Goal: Information Seeking & Learning: Check status

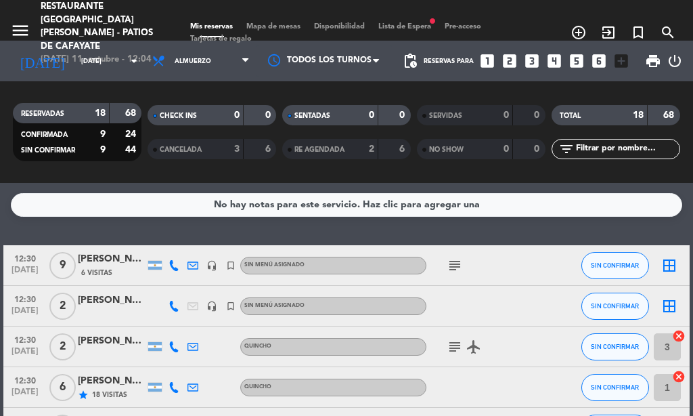
click at [449, 271] on icon "subject" at bounding box center [455, 265] width 16 height 16
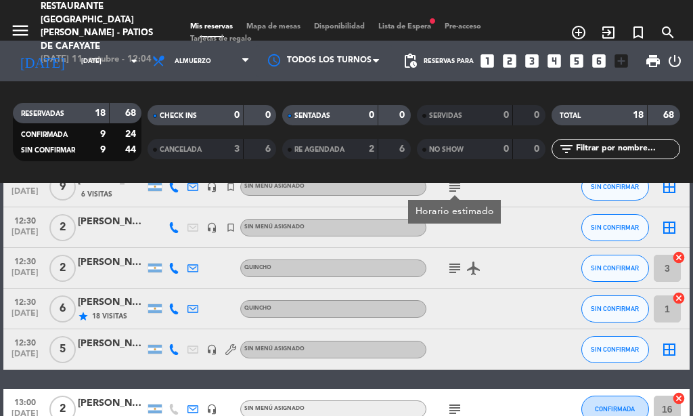
scroll to position [81, 0]
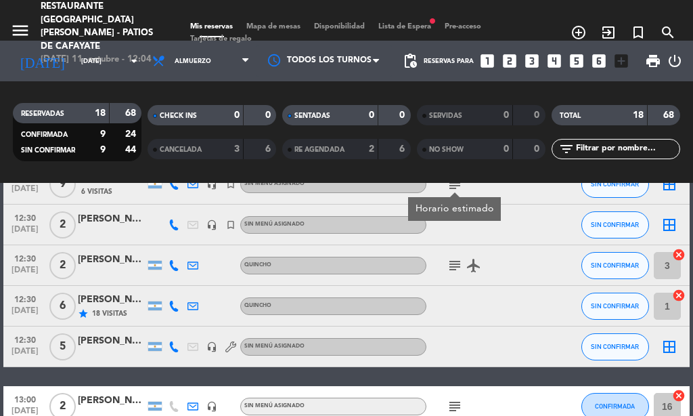
drag, startPoint x: 552, startPoint y: 305, endPoint x: 515, endPoint y: 289, distance: 39.7
click at [551, 304] on div at bounding box center [558, 306] width 37 height 40
click at [453, 261] on icon "subject" at bounding box center [455, 265] width 16 height 16
click at [525, 252] on div "subject No airplanemode_active" at bounding box center [483, 265] width 114 height 40
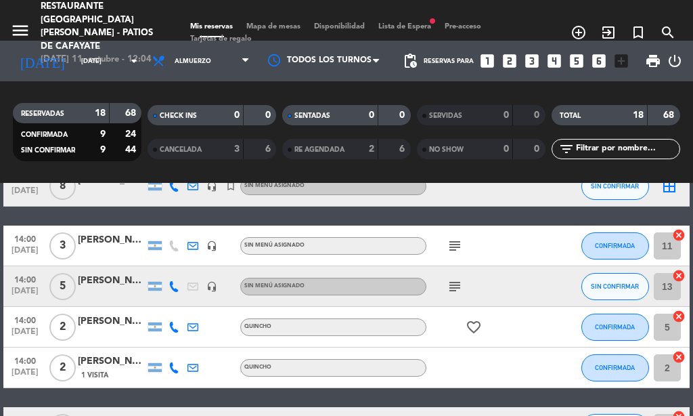
scroll to position [569, 0]
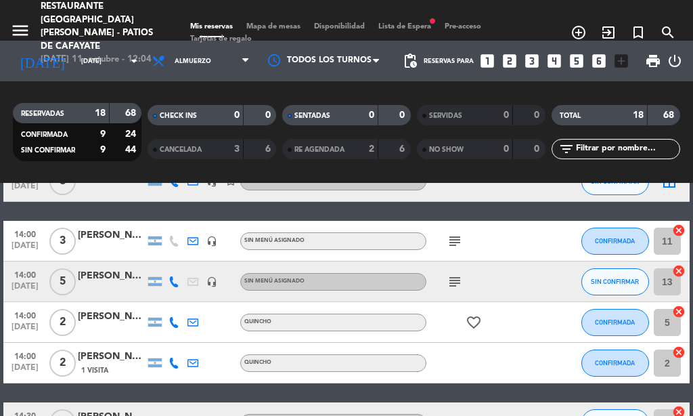
click at [447, 246] on icon "subject" at bounding box center [455, 241] width 16 height 16
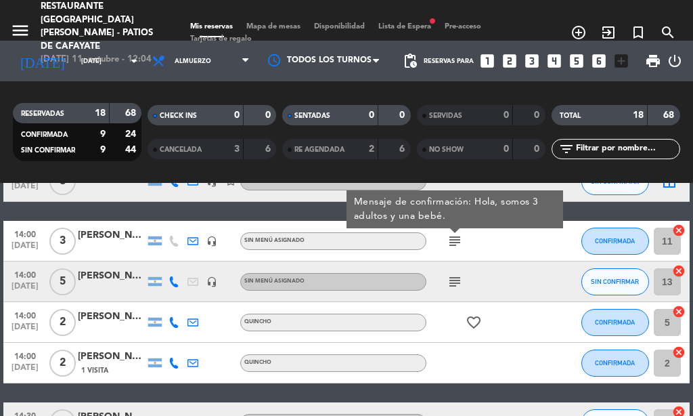
click at [500, 245] on div "subject Mensaje de confirmación: Hola, somos 3 adultos y una bebé." at bounding box center [483, 241] width 114 height 40
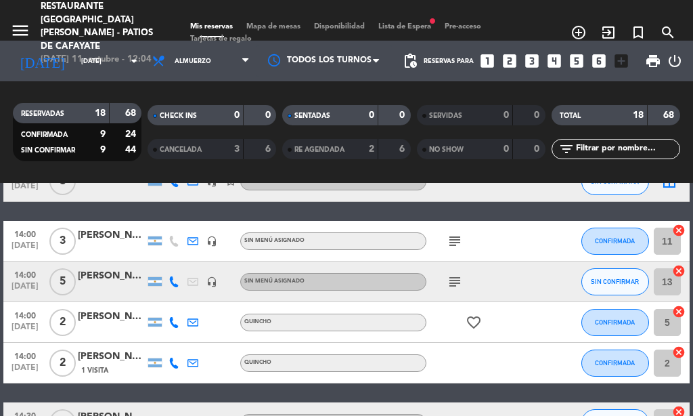
click at [460, 286] on icon "subject" at bounding box center [455, 281] width 16 height 16
click at [487, 279] on div "subject 1 PAX CELIACA" at bounding box center [483, 281] width 114 height 40
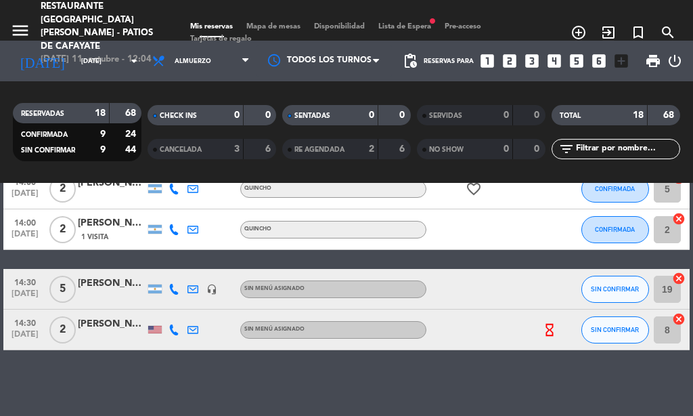
scroll to position [704, 0]
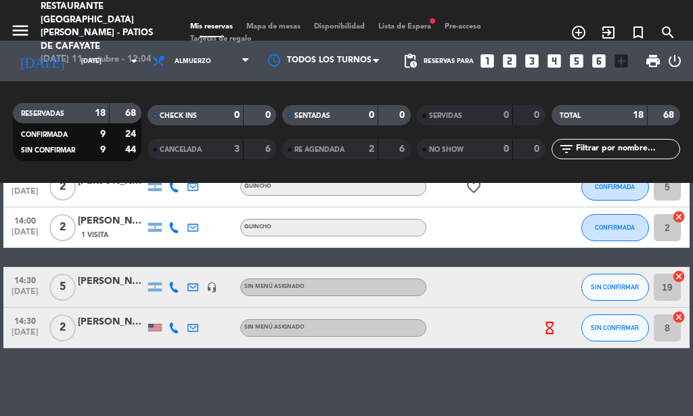
click at [543, 323] on icon "hourglass_empty" at bounding box center [549, 327] width 15 height 15
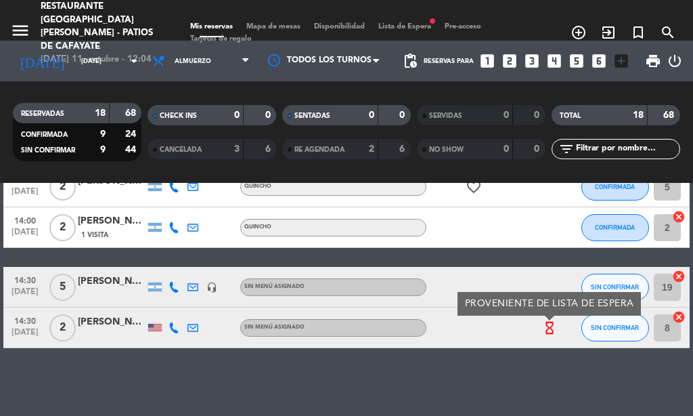
click at [507, 328] on div at bounding box center [483, 327] width 114 height 40
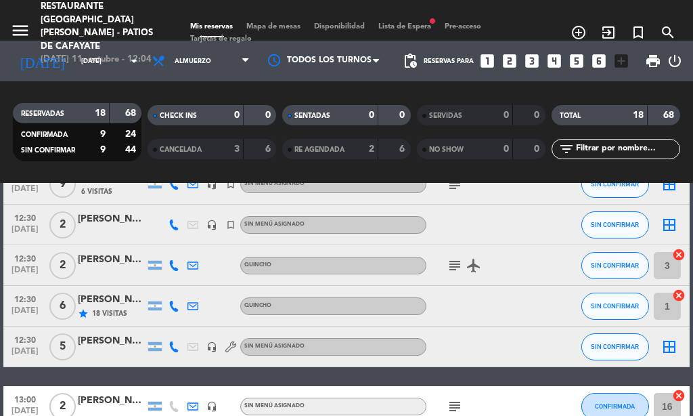
scroll to position [0, 0]
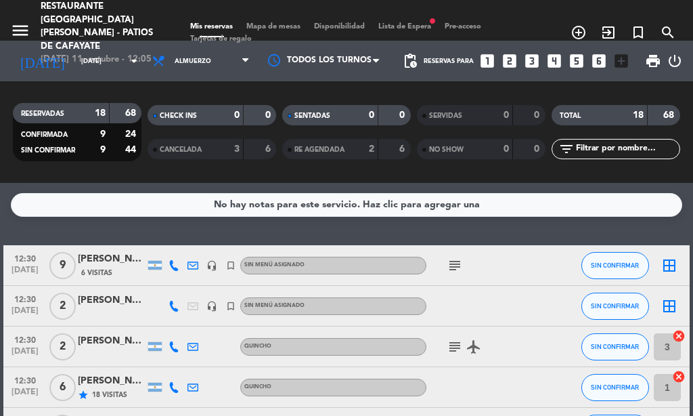
click at [124, 260] on div "[PERSON_NAME] - AUTOS ANTIGUOS" at bounding box center [112, 259] width 68 height 16
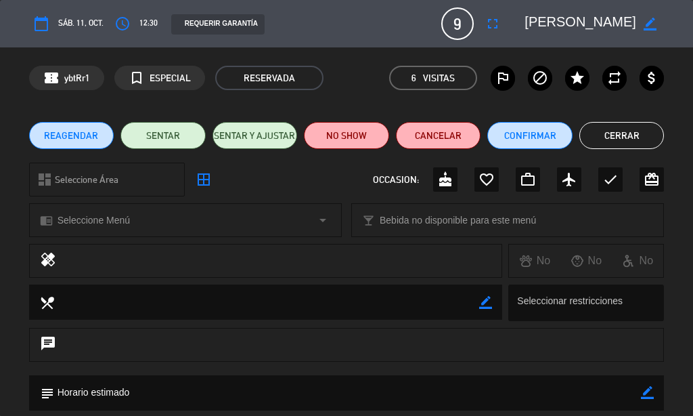
click at [623, 145] on button "Cerrar" at bounding box center [621, 135] width 85 height 27
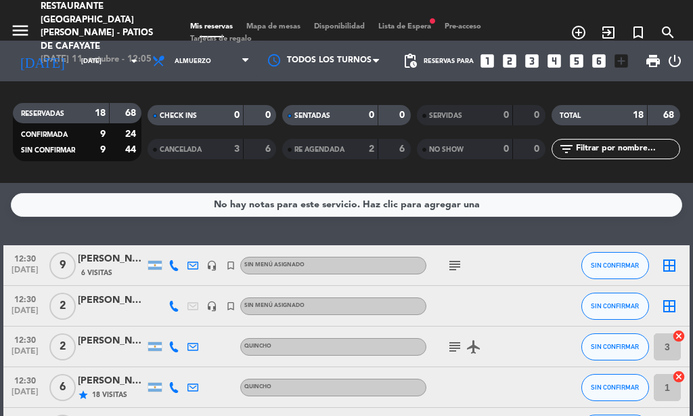
click at [455, 258] on icon "subject" at bounding box center [455, 265] width 16 height 16
